Goal: Task Accomplishment & Management: Manage account settings

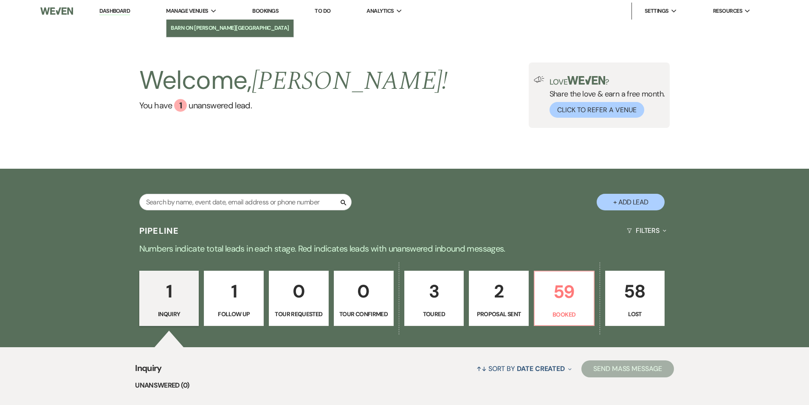
click at [190, 26] on li "Barn on [PERSON_NAME][GEOGRAPHIC_DATA]" at bounding box center [230, 28] width 118 height 8
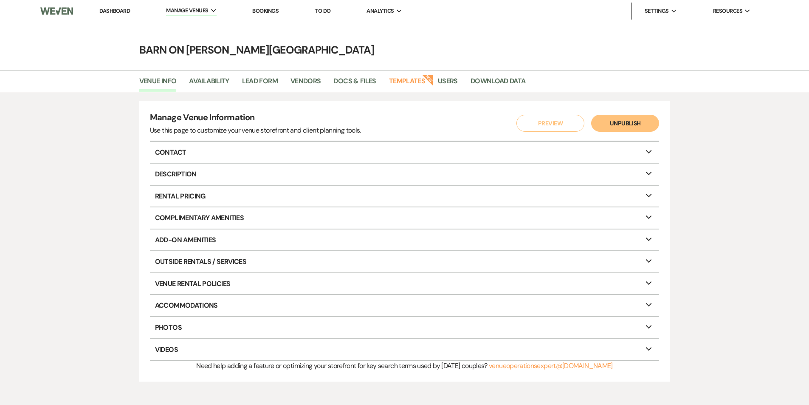
click at [191, 332] on p "Photos Expand" at bounding box center [404, 327] width 509 height 21
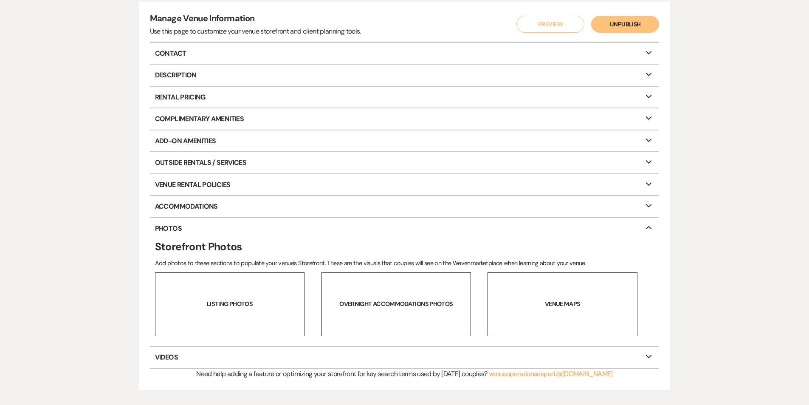
scroll to position [127, 0]
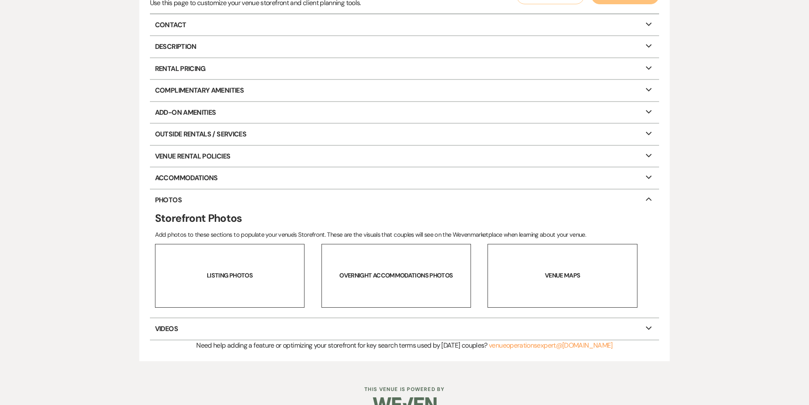
click at [221, 176] on p "Accommodations Expand" at bounding box center [404, 177] width 509 height 21
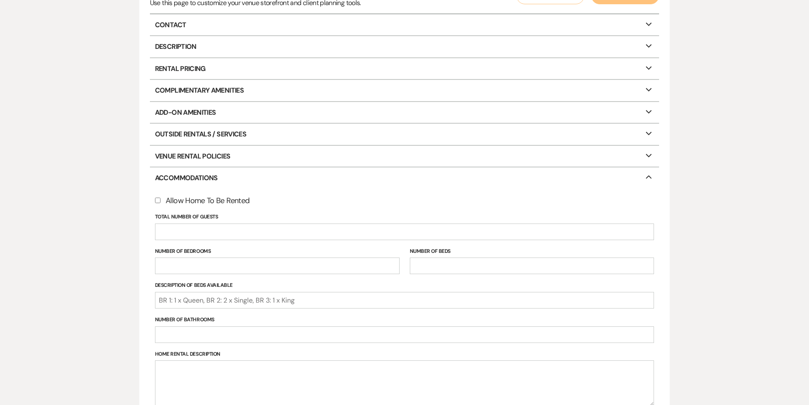
click at [221, 175] on p "Accommodations Collapse" at bounding box center [404, 177] width 509 height 21
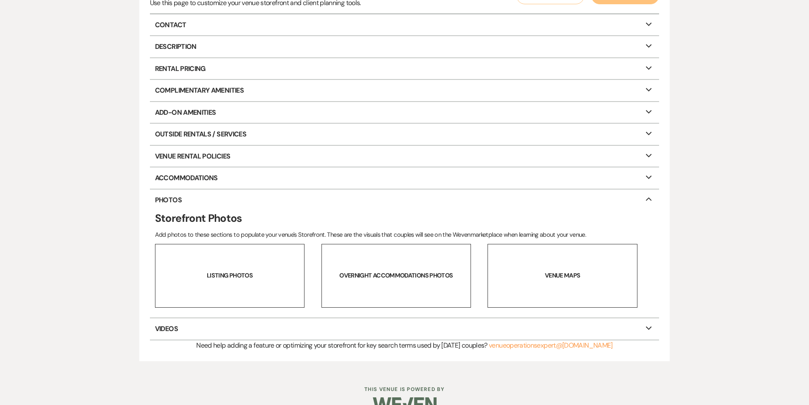
click at [228, 136] on p "Outside Rentals / Services Expand" at bounding box center [404, 134] width 509 height 21
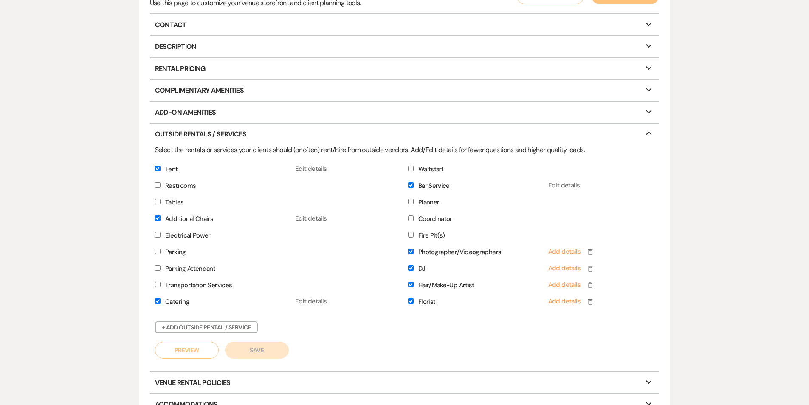
click at [228, 136] on p "Outside Rentals / Services Collapse" at bounding box center [404, 134] width 509 height 21
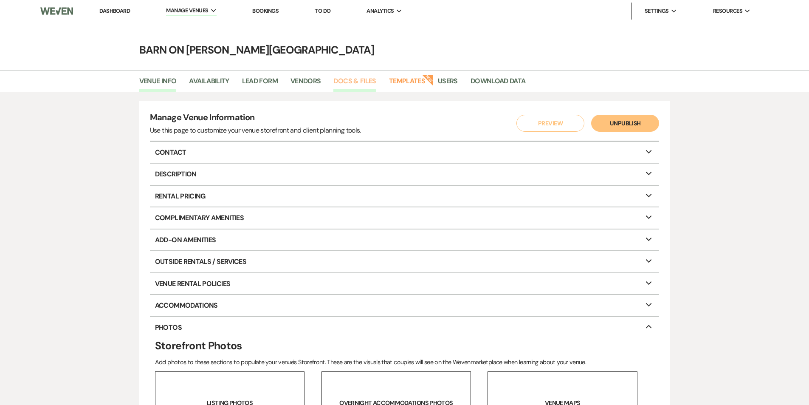
click at [354, 79] on link "Docs & Files" at bounding box center [354, 84] width 42 height 16
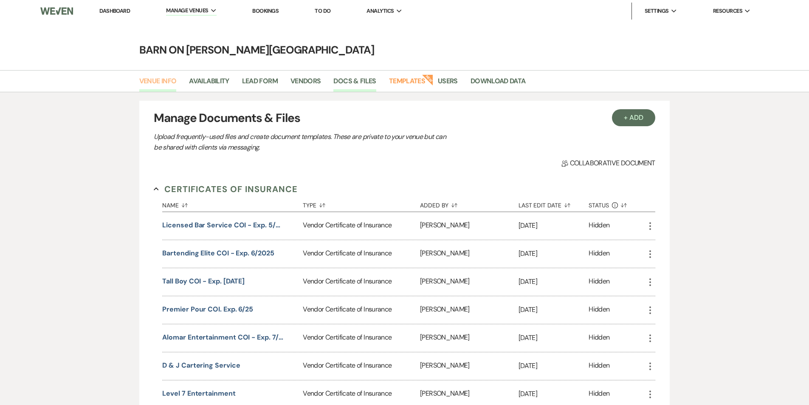
click at [154, 78] on link "Venue Info" at bounding box center [157, 84] width 37 height 16
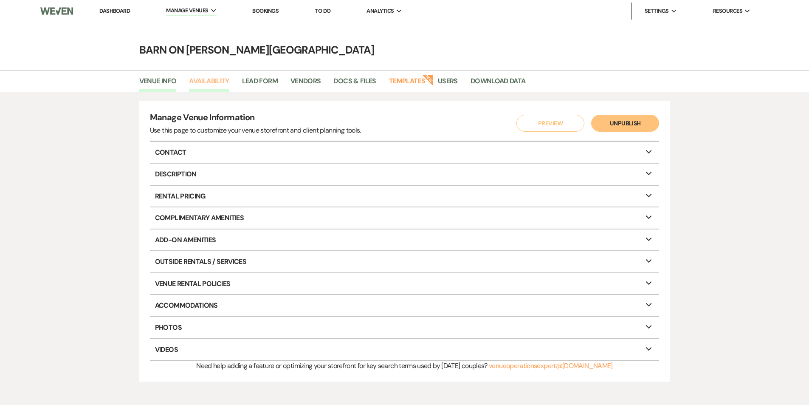
click at [214, 79] on link "Availability" at bounding box center [209, 84] width 40 height 16
select select "2"
select select "2026"
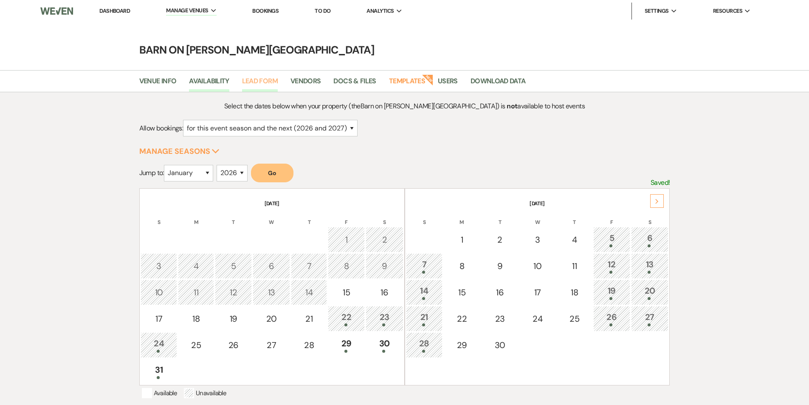
click at [267, 77] on link "Lead Form" at bounding box center [260, 84] width 36 height 16
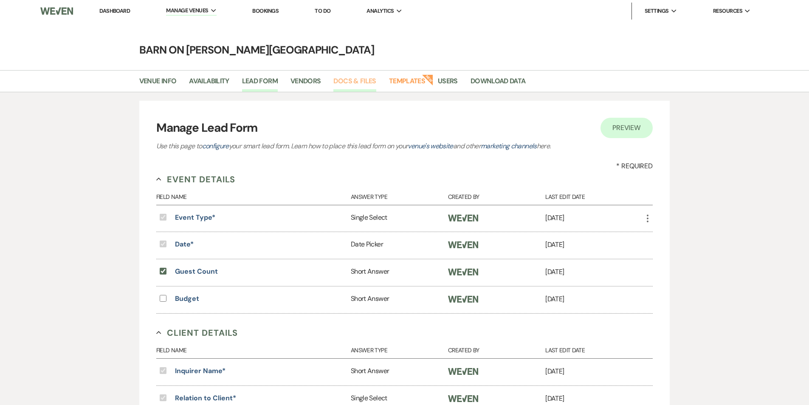
click at [354, 78] on link "Docs & Files" at bounding box center [354, 84] width 42 height 16
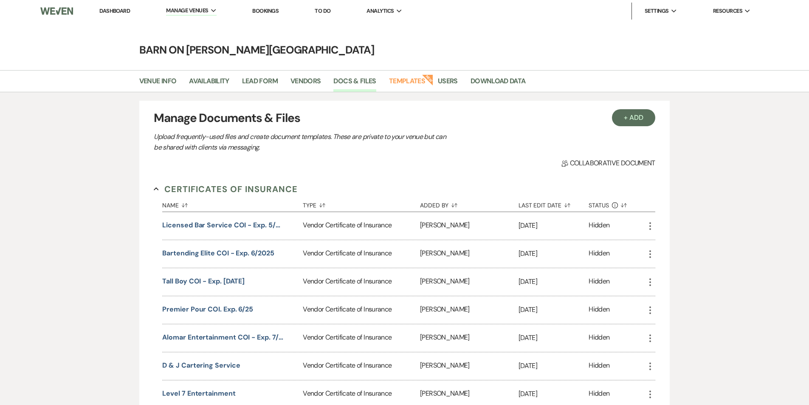
click at [157, 186] on button "Certificates of Insurance Collapse" at bounding box center [226, 189] width 144 height 13
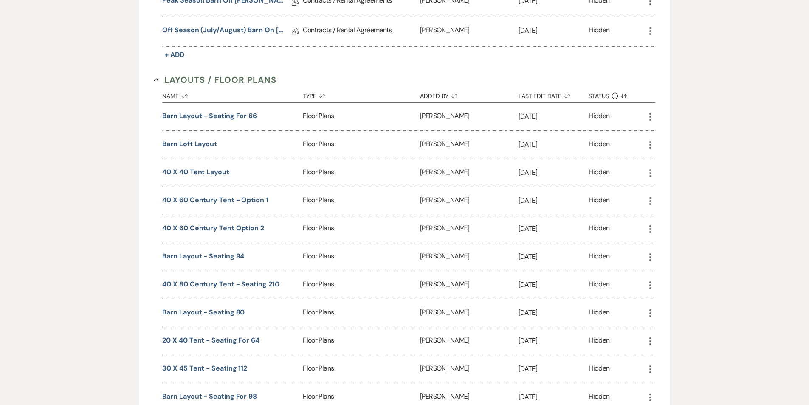
scroll to position [297, 0]
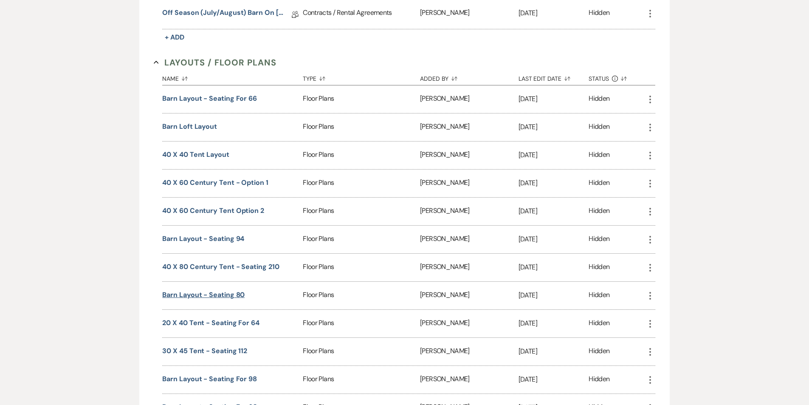
click at [216, 293] on button "Barn Layout - Seating 80" at bounding box center [203, 295] width 82 height 10
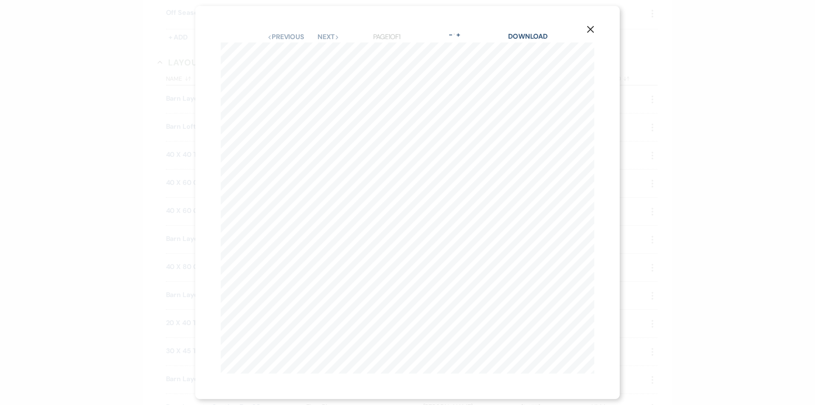
click at [594, 25] on icon "X" at bounding box center [591, 29] width 8 height 8
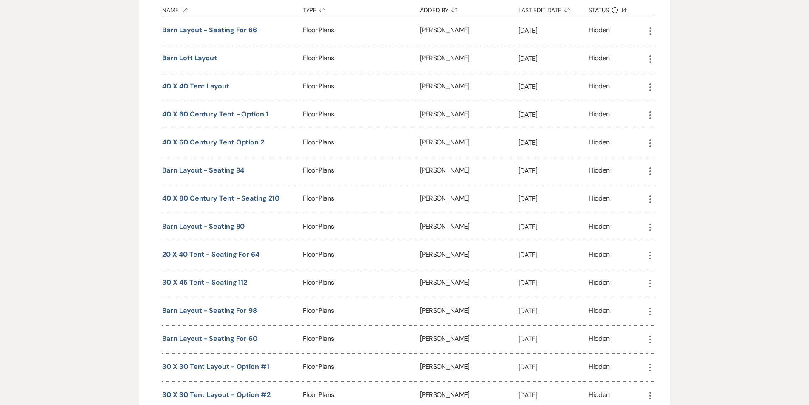
scroll to position [382, 0]
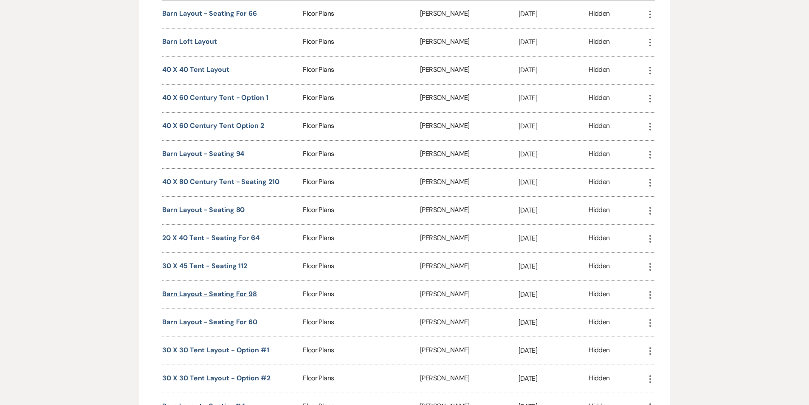
click at [208, 295] on button "Barn Layout - Seating for 98" at bounding box center [209, 294] width 95 height 10
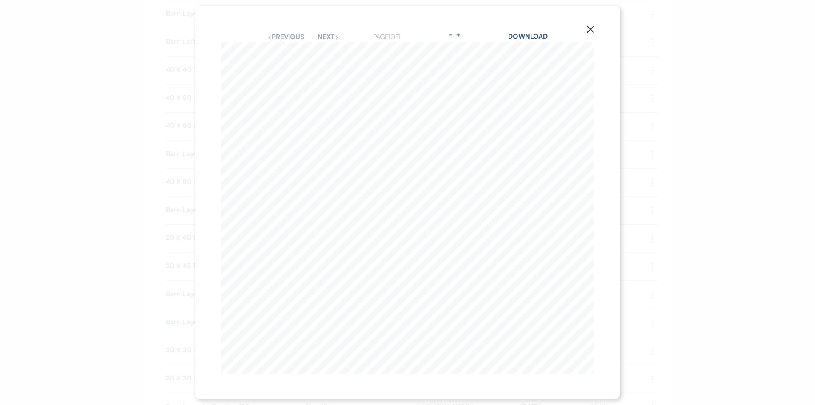
click at [588, 25] on icon "X" at bounding box center [591, 29] width 8 height 8
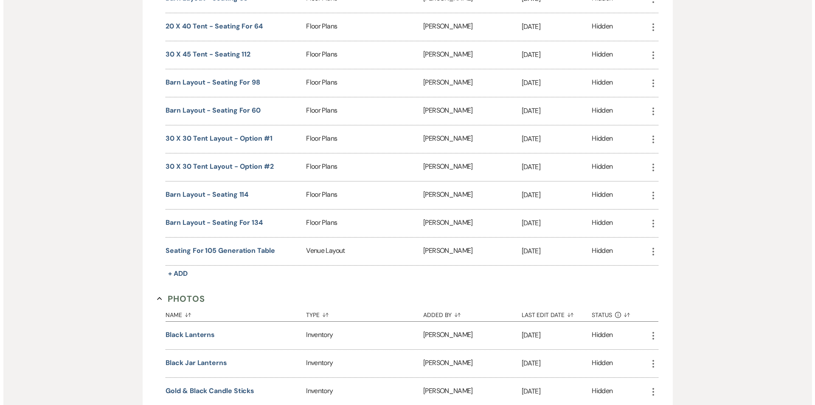
scroll to position [594, 0]
click at [227, 197] on button "Barn Layout - Seating 114" at bounding box center [203, 193] width 83 height 10
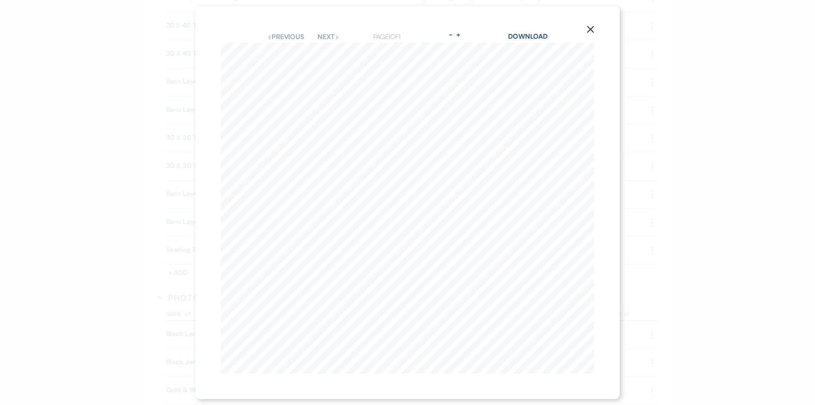
scroll to position [0, 0]
